Goal: Find specific page/section: Find specific page/section

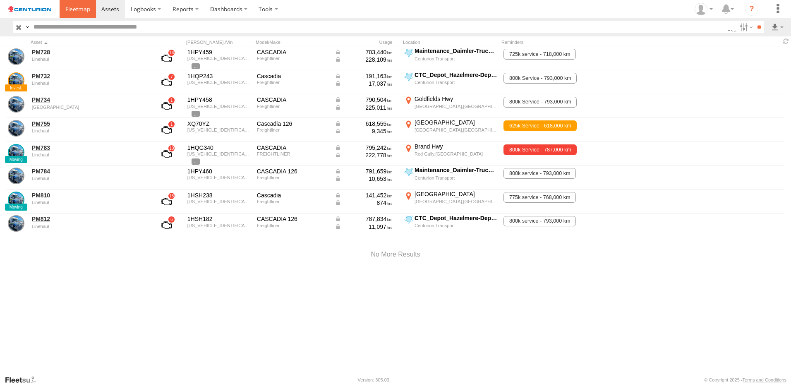
click at [77, 5] on span at bounding box center [77, 9] width 25 height 8
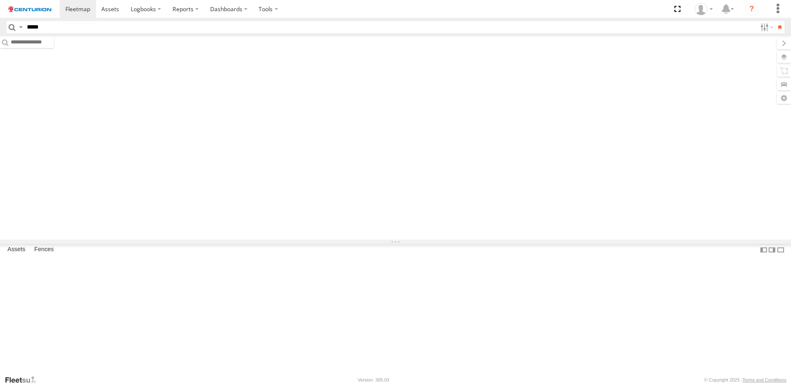
type input "*****"
click at [774, 21] on input "**" at bounding box center [779, 27] width 10 height 12
